Goal: Find specific page/section: Find specific page/section

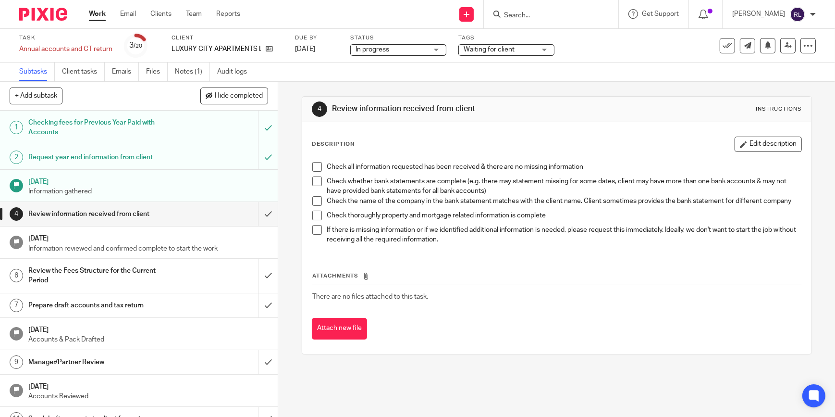
type input "l"
click at [266, 49] on icon at bounding box center [269, 48] width 7 height 7
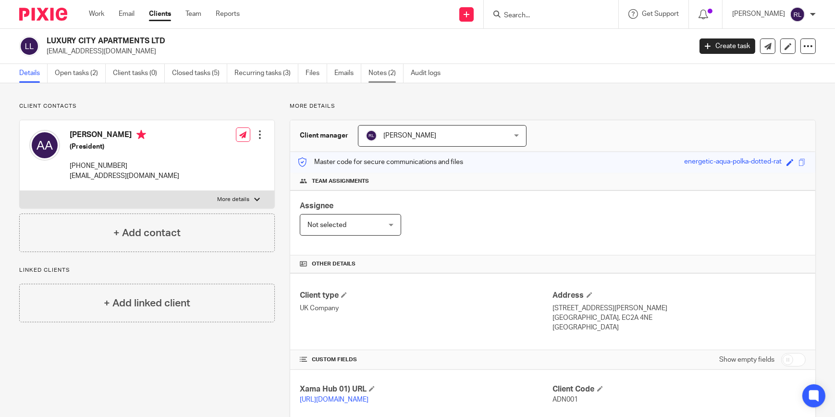
click at [381, 73] on link "Notes (2)" at bounding box center [386, 73] width 35 height 19
